Goal: Contribute content

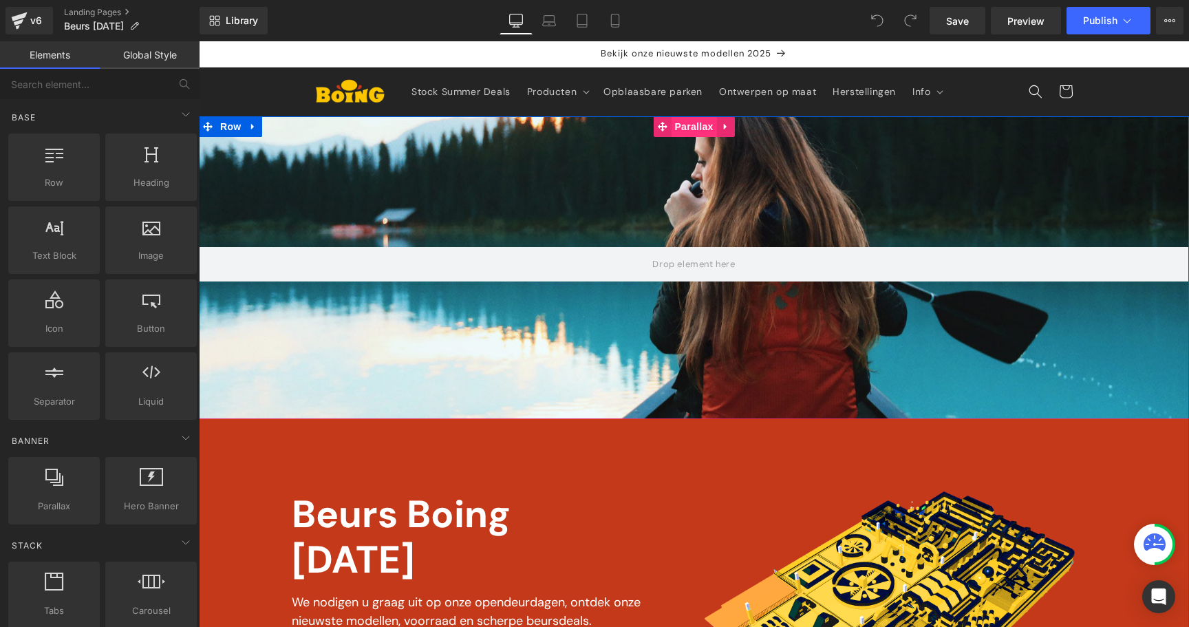
click at [680, 130] on span "Parallax" at bounding box center [693, 126] width 45 height 21
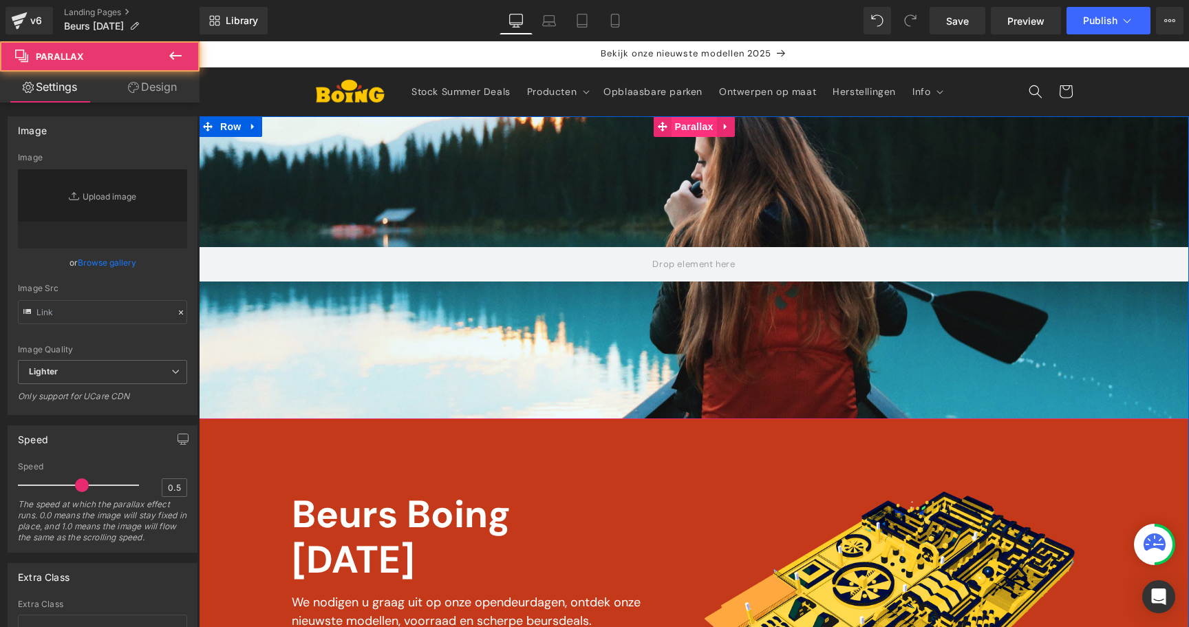
type input "[URL][DOMAIN_NAME]"
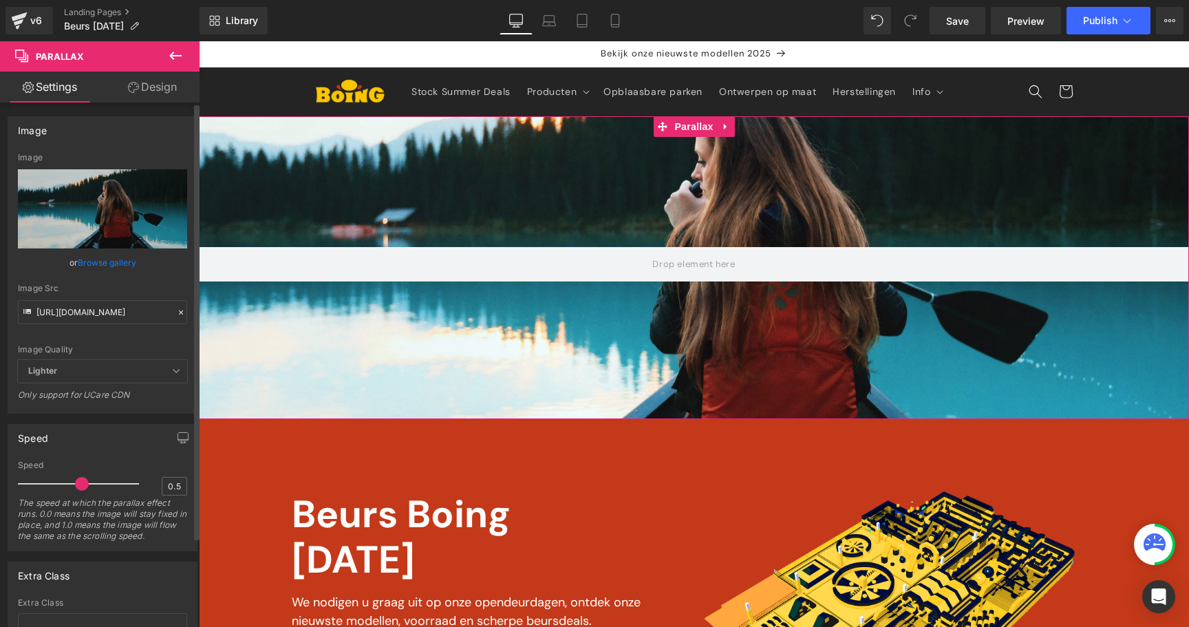
click at [103, 266] on link "Browse gallery" at bounding box center [107, 262] width 58 height 24
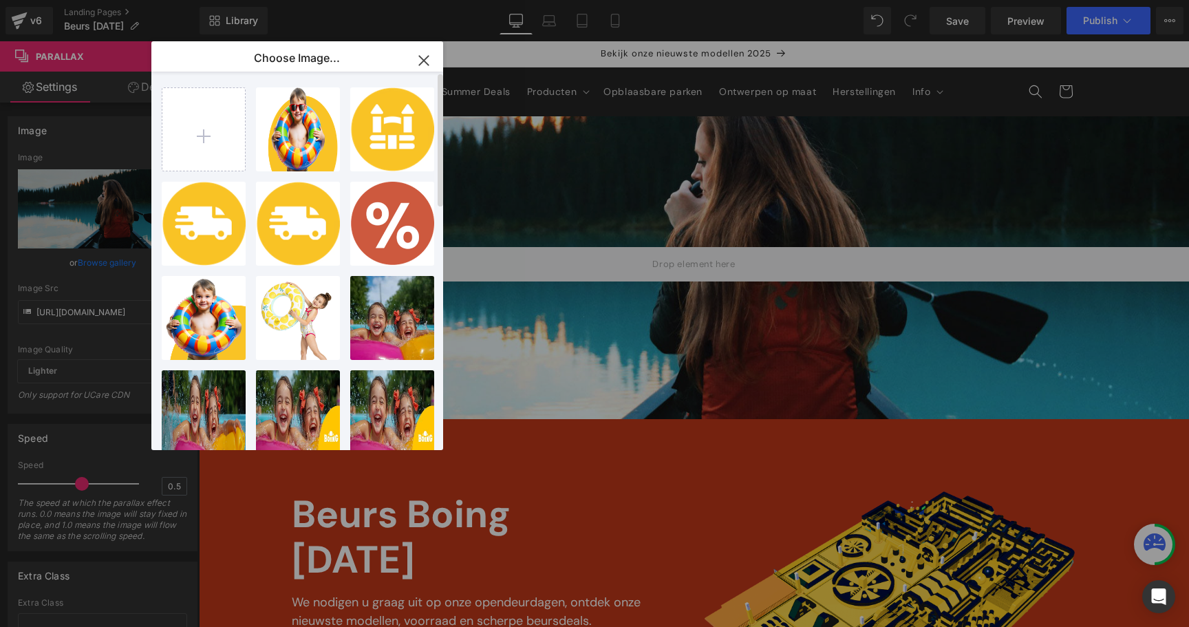
click at [213, 175] on div "kindje ...bril.png 303.92 KB Delete image? Yes No BOIGN...OIGN.png 7.09 KB Dele…" at bounding box center [305, 264] width 287 height 384
click at [213, 150] on input "file" at bounding box center [203, 129] width 83 height 83
type input "C:\fakepath\b8db06dc-57cd-cc75-0210-0638e0b4337d.png"
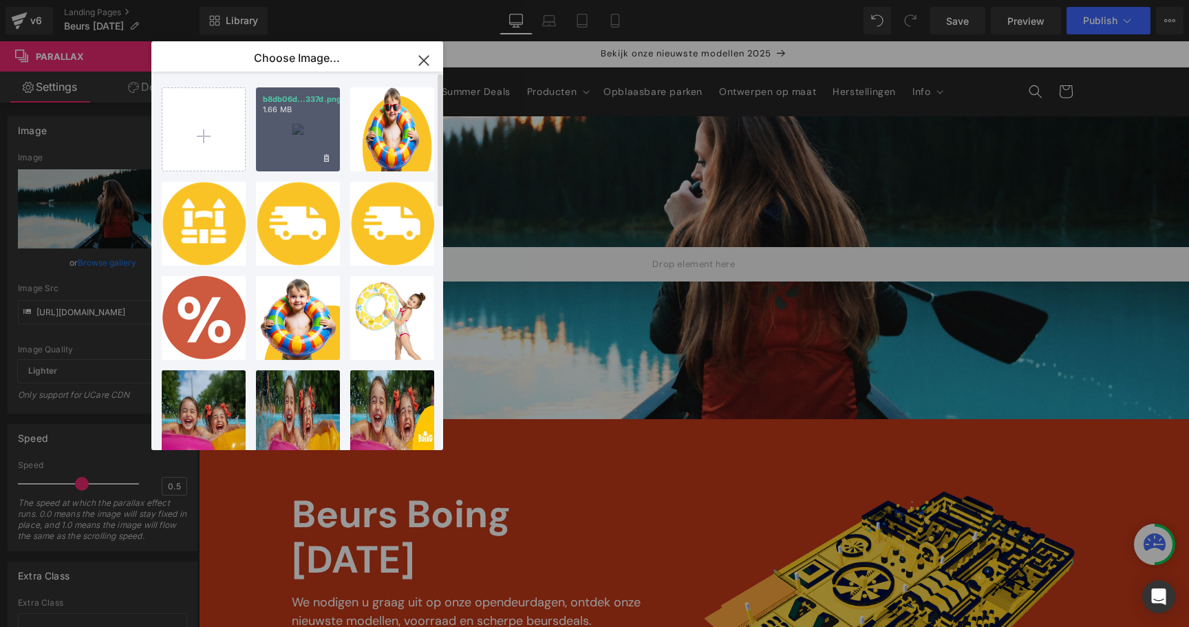
click at [299, 120] on div "b8db06d...337d.png 1.66 MB" at bounding box center [298, 129] width 84 height 84
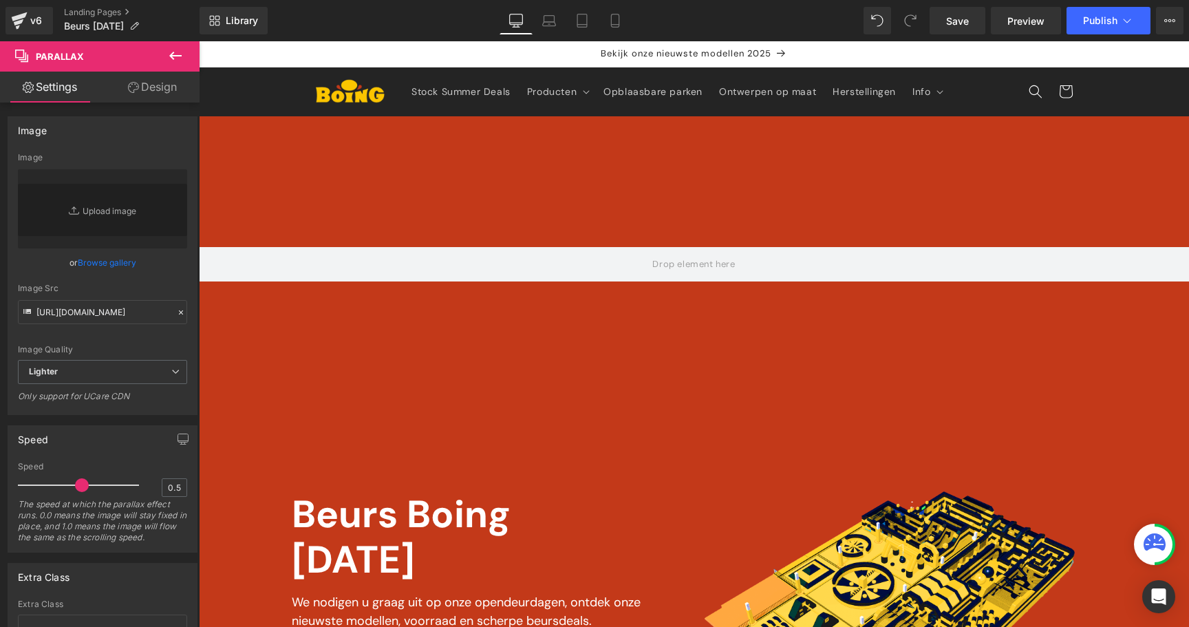
type input "[URL][DOMAIN_NAME]"
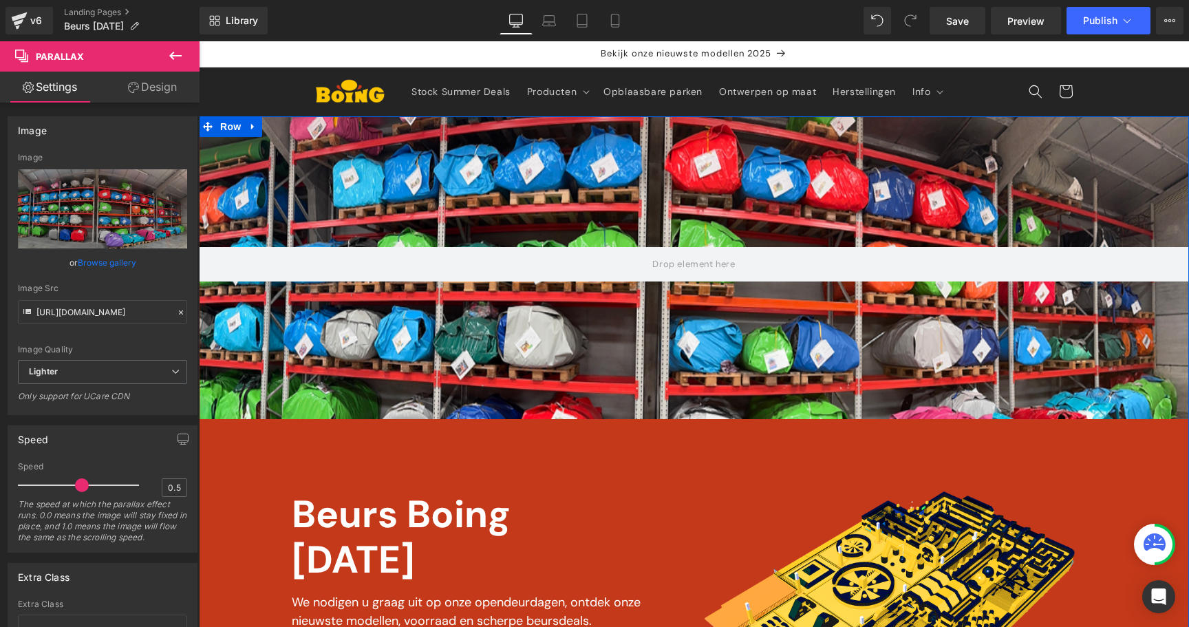
click at [482, 165] on div at bounding box center [694, 264] width 990 height 585
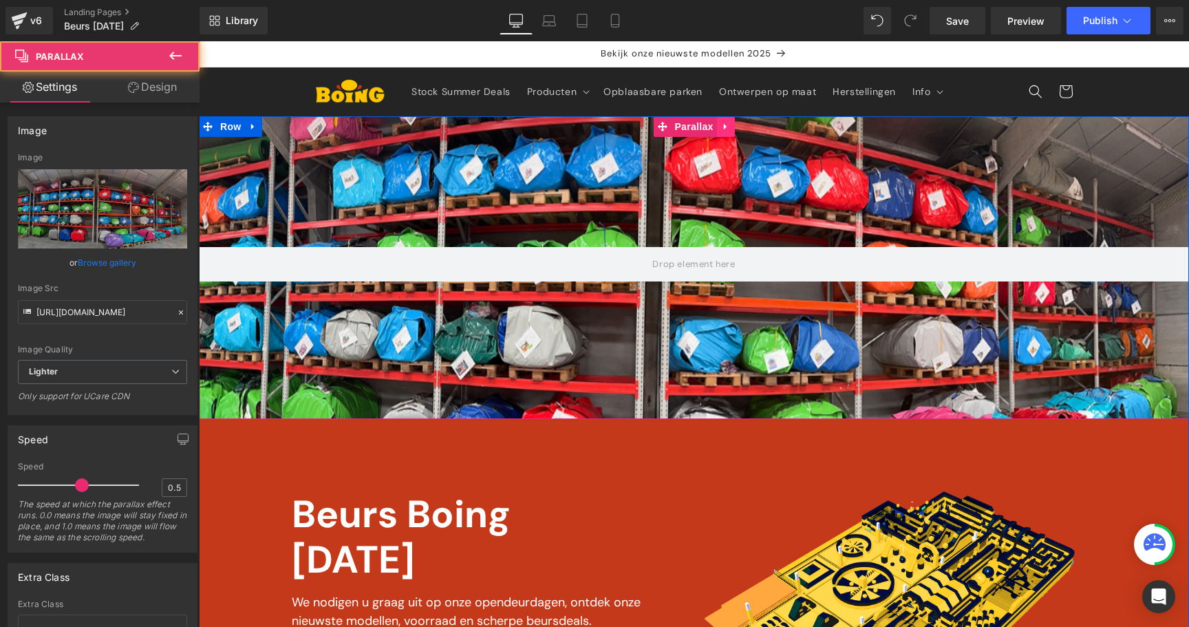
click at [723, 124] on icon at bounding box center [724, 127] width 3 height 6
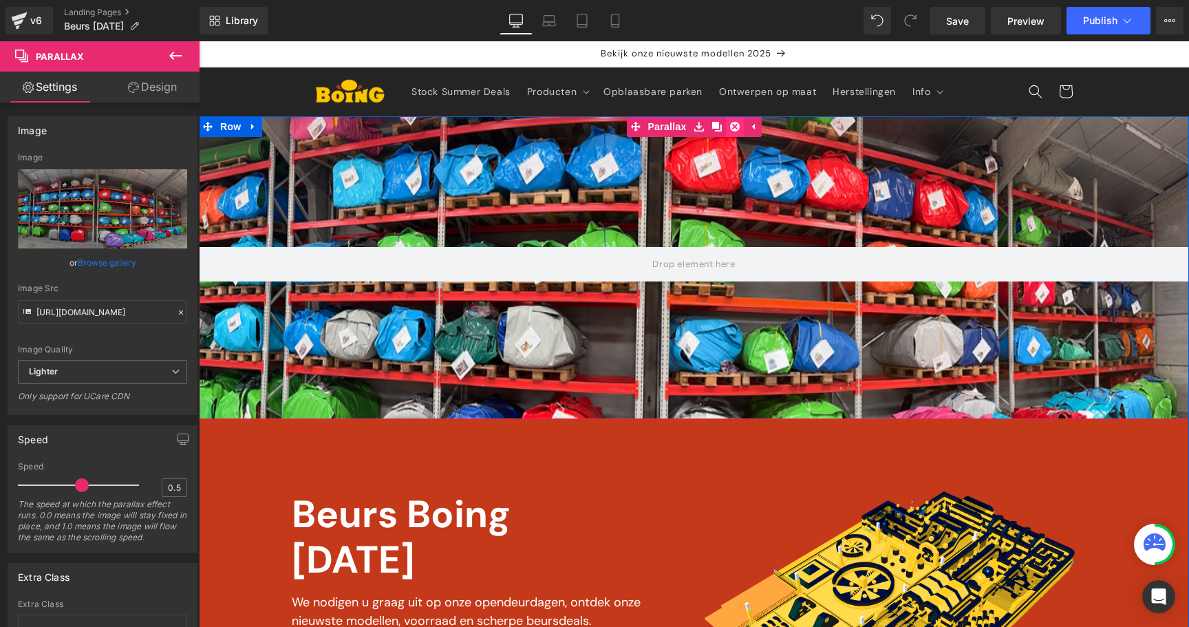
click at [735, 130] on icon at bounding box center [735, 127] width 10 height 10
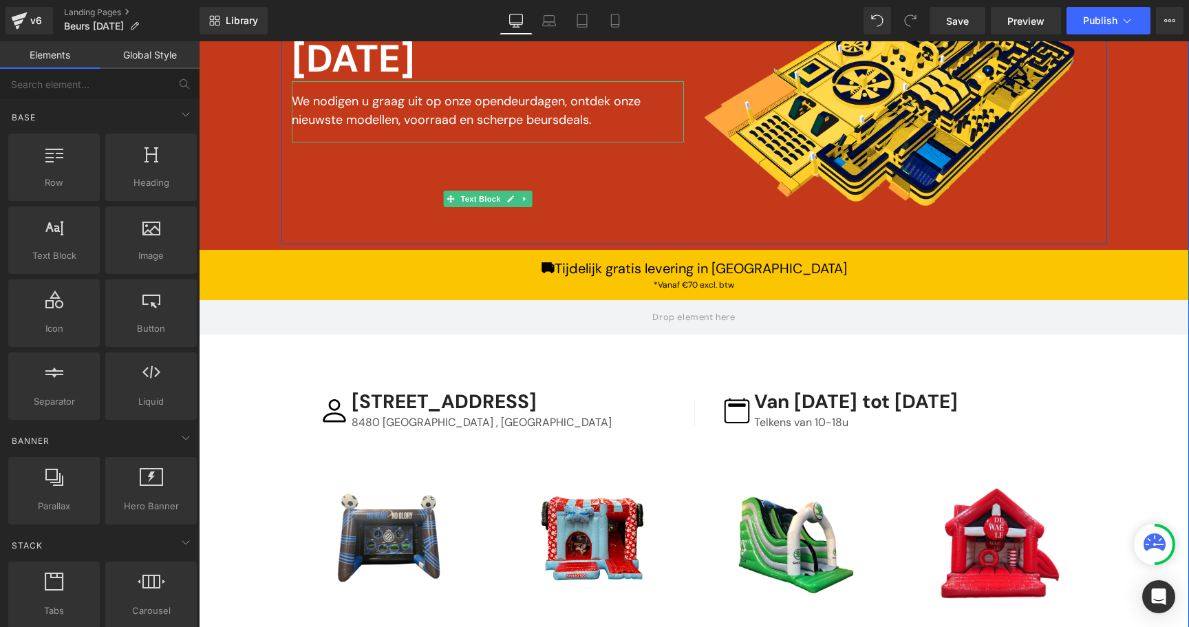
scroll to position [341, 0]
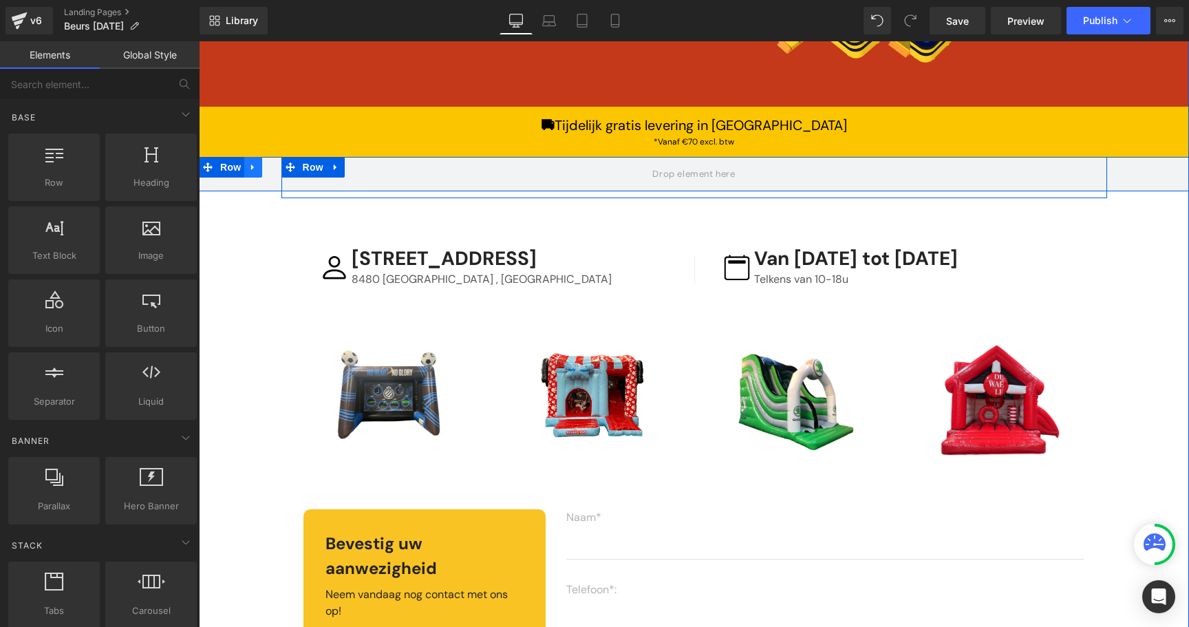
click at [251, 164] on icon at bounding box center [252, 167] width 3 height 6
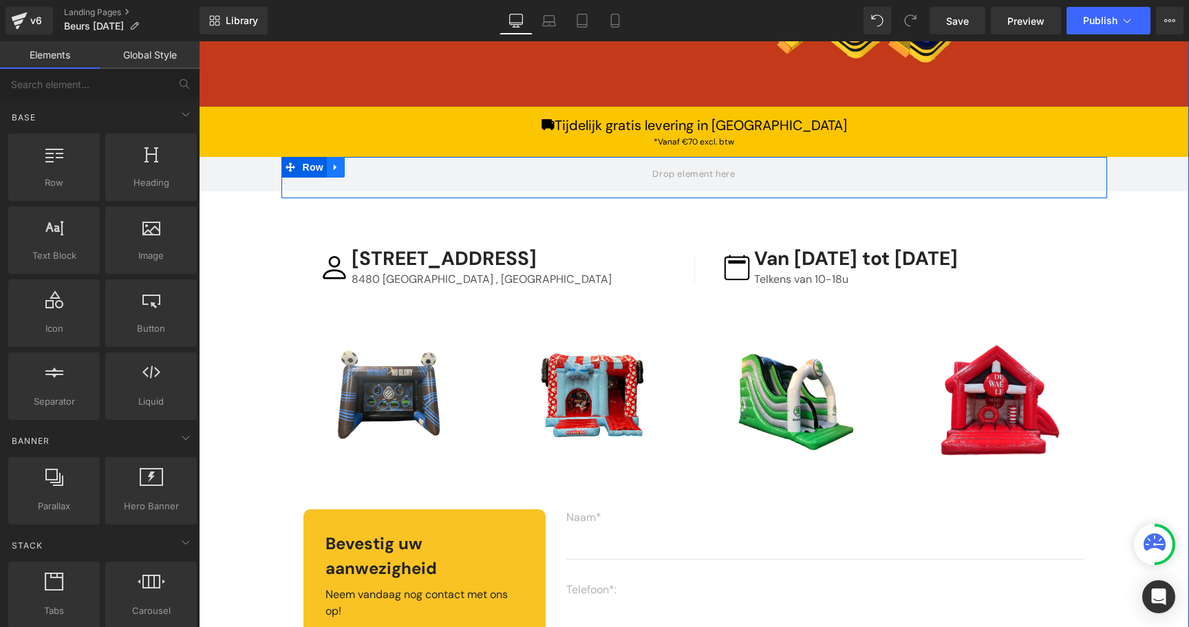
click at [334, 167] on icon at bounding box center [335, 167] width 3 height 6
click at [366, 166] on link at bounding box center [372, 167] width 18 height 21
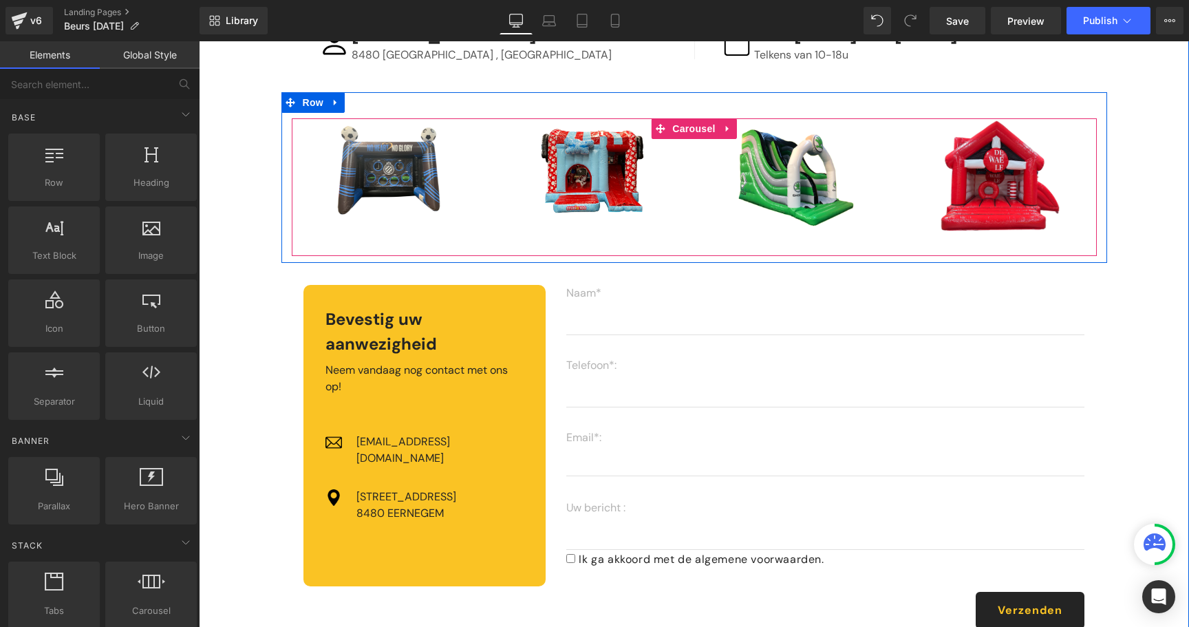
scroll to position [552, 0]
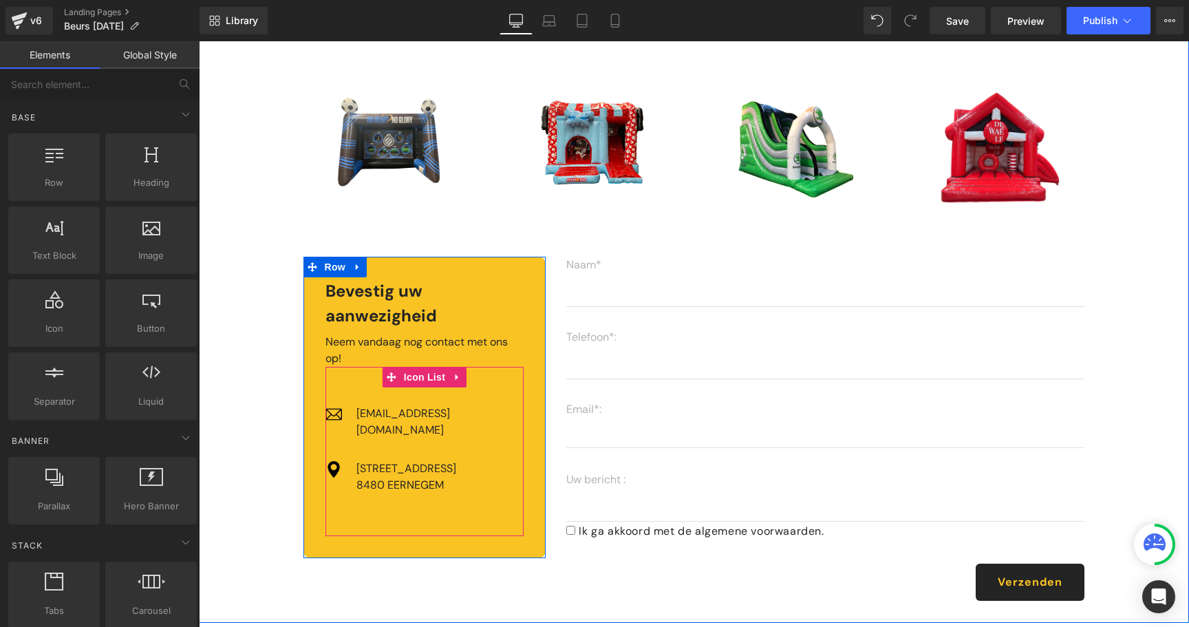
click at [458, 453] on div "Image [EMAIL_ADDRESS][DOMAIN_NAME] Text Block Image [STREET_ADDRESS] Text Block" at bounding box center [424, 460] width 199 height 110
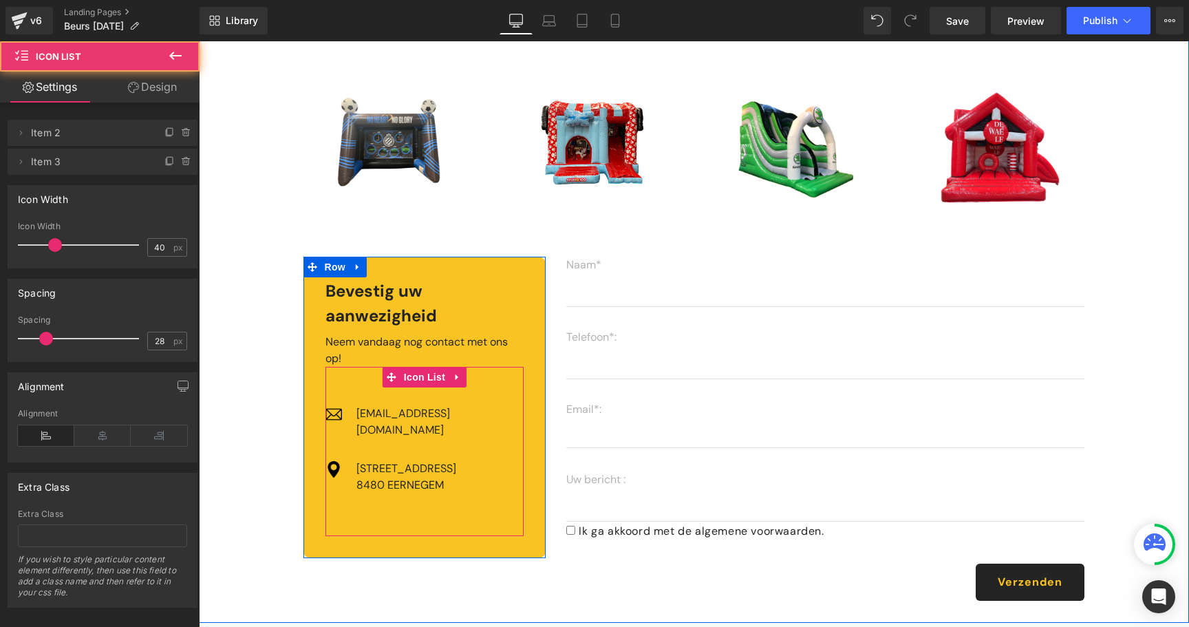
click at [444, 467] on div "Image [EMAIL_ADDRESS][DOMAIN_NAME] Text Block Image [STREET_ADDRESS] Text Block" at bounding box center [424, 460] width 199 height 110
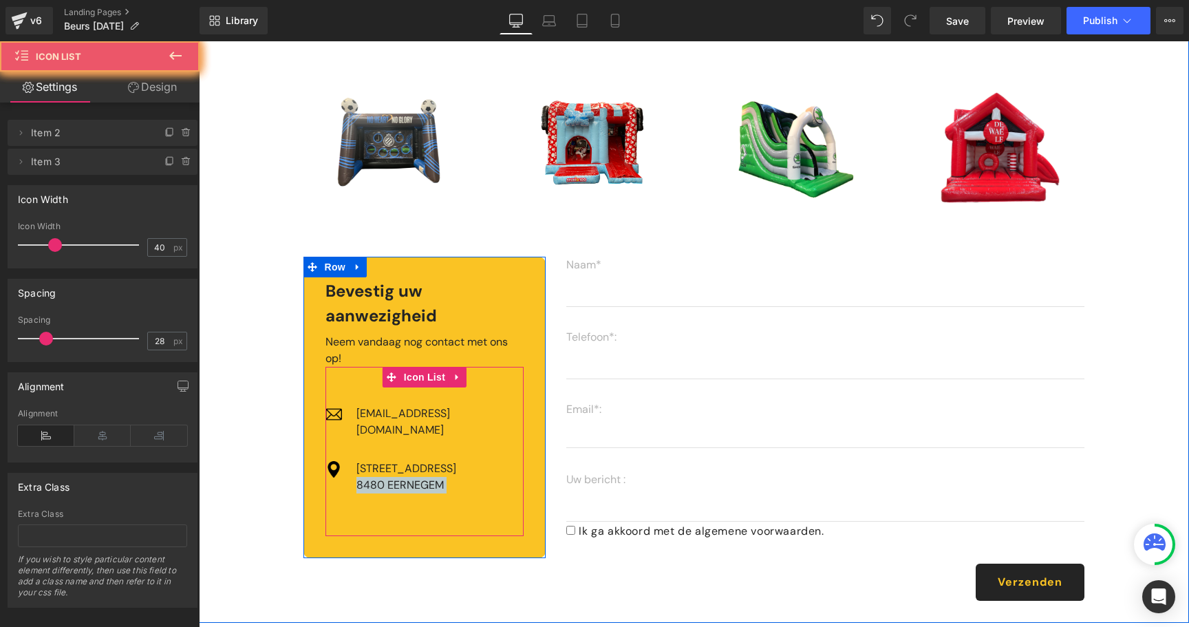
click at [444, 467] on div "Image [EMAIL_ADDRESS][DOMAIN_NAME] Text Block Image [STREET_ADDRESS] Text Block" at bounding box center [424, 460] width 199 height 110
click at [442, 460] on div "Image [EMAIL_ADDRESS][DOMAIN_NAME] Text Block Image [STREET_ADDRESS] Text Block" at bounding box center [424, 460] width 199 height 110
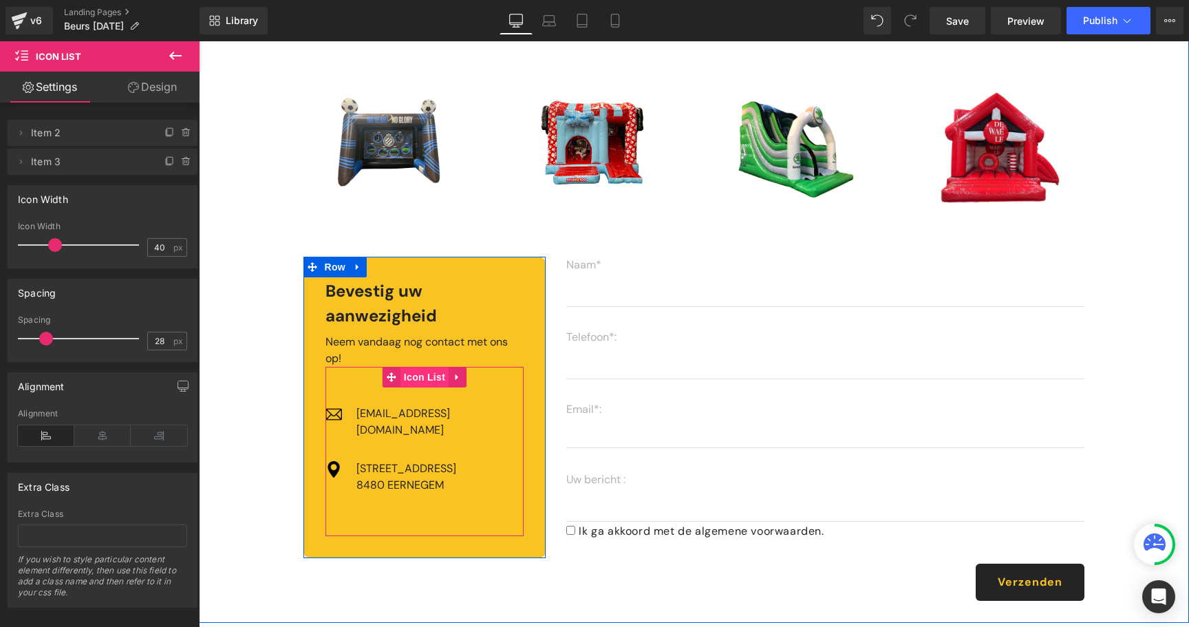
click at [427, 375] on span "Icon List" at bounding box center [424, 377] width 48 height 21
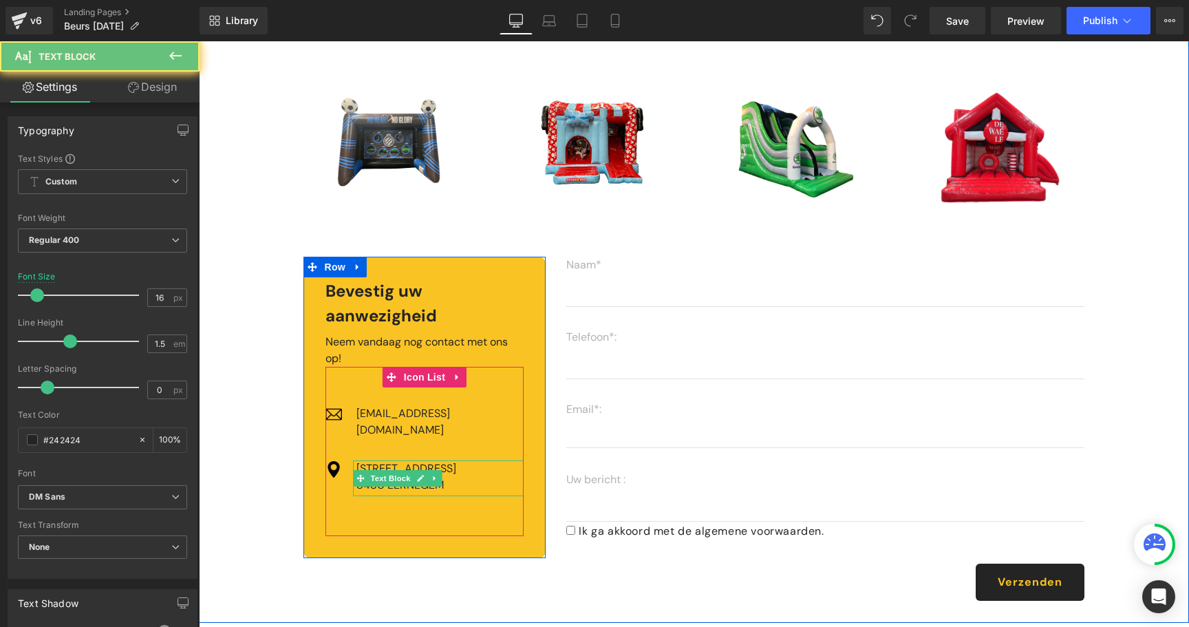
click at [439, 460] on div "[STREET_ADDRESS] Text Block" at bounding box center [438, 478] width 171 height 36
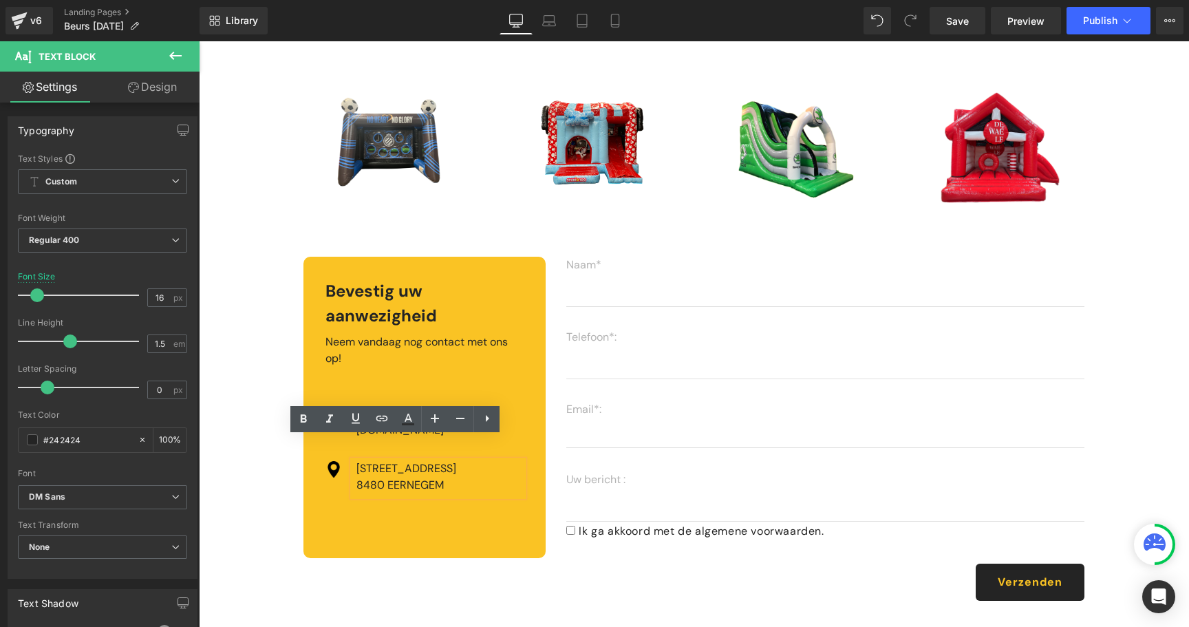
click at [435, 465] on p "[STREET_ADDRESS]" at bounding box center [440, 476] width 168 height 33
click at [522, 571] on div "Bevestig uw aanwezigheid Heading Neem vandaag nog contact met ons op! Text Bloc…" at bounding box center [694, 429] width 826 height 388
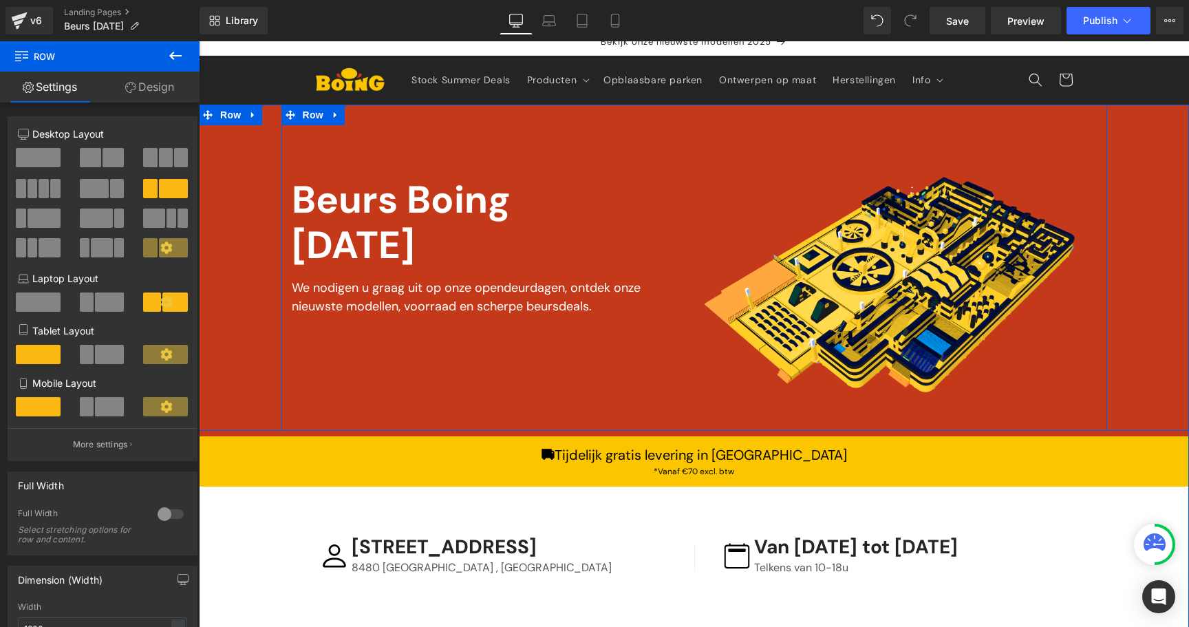
scroll to position [0, 0]
